Goal: Task Accomplishment & Management: Complete application form

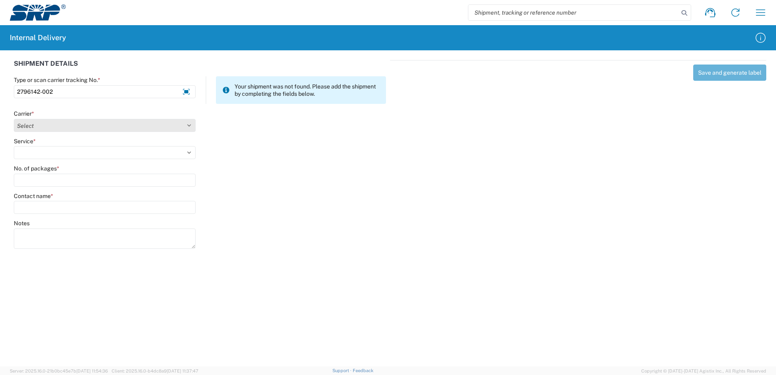
type input "2796142-002"
click at [190, 126] on select "Select Amazon Logistics ATI Trucking BC Dimerco Logistics Empire Southwest FedE…" at bounding box center [105, 125] width 182 height 13
select select "18714"
click at [14, 119] on select "Select Amazon Logistics ATI Trucking BC Dimerco Logistics Empire Southwest FedE…" at bounding box center [105, 125] width 182 height 13
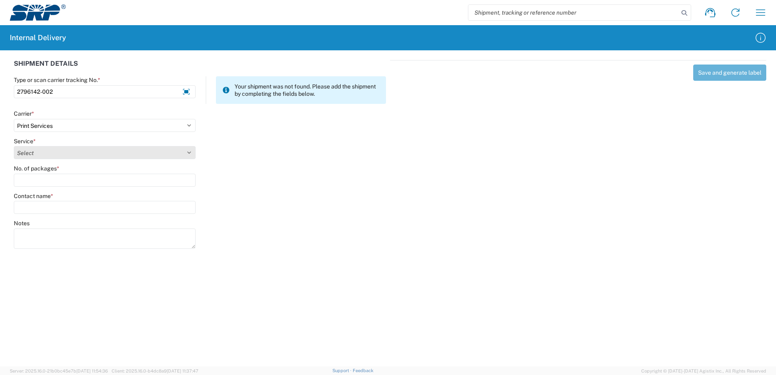
click at [189, 152] on select "Select Ground Inter-office" at bounding box center [105, 152] width 182 height 13
select select "35764"
click at [14, 146] on select "Select Ground Inter-office" at bounding box center [105, 152] width 182 height 13
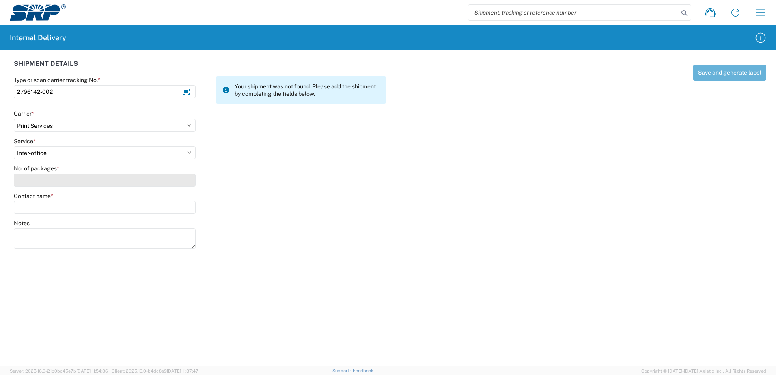
click at [186, 181] on input "No. of packages *" at bounding box center [105, 180] width 182 height 13
type input "1"
click at [181, 207] on input "Contact name *" at bounding box center [105, 207] width 182 height 13
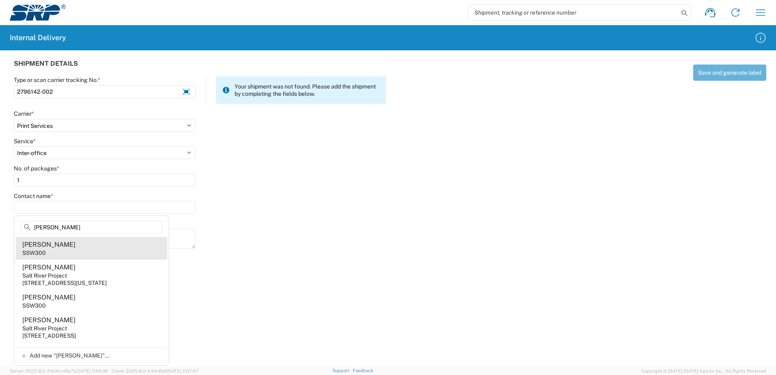
type input "[PERSON_NAME]"
click at [46, 250] on agx-address-suggestion-item "[PERSON_NAME] SSW300" at bounding box center [91, 248] width 151 height 23
type input "[PERSON_NAME]"
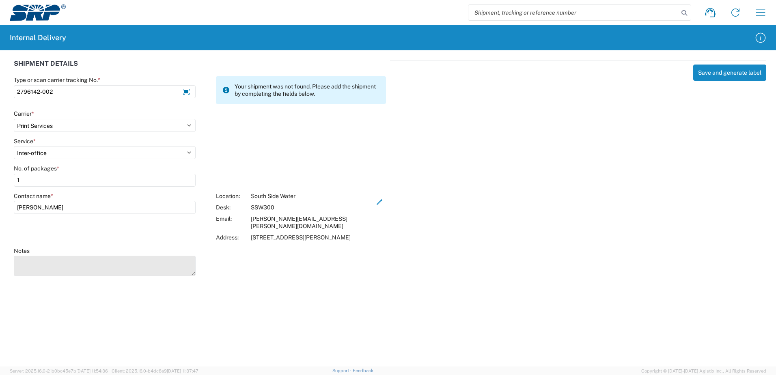
click at [48, 262] on textarea "Notes" at bounding box center [105, 266] width 182 height 20
type textarea "Irrigation Update Magnet"
click at [577, 219] on div "Save and generate label" at bounding box center [578, 166] width 376 height 213
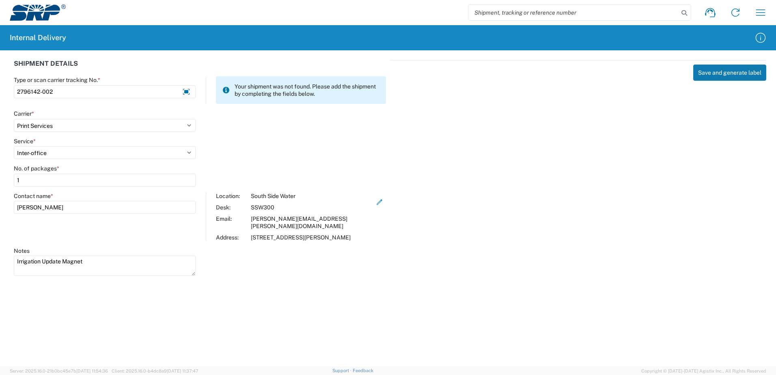
click at [720, 74] on button "Save and generate label" at bounding box center [729, 73] width 73 height 16
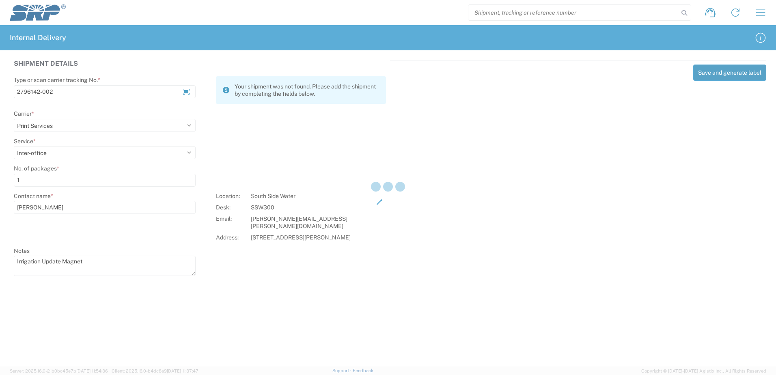
select select
